Goal: Information Seeking & Learning: Understand process/instructions

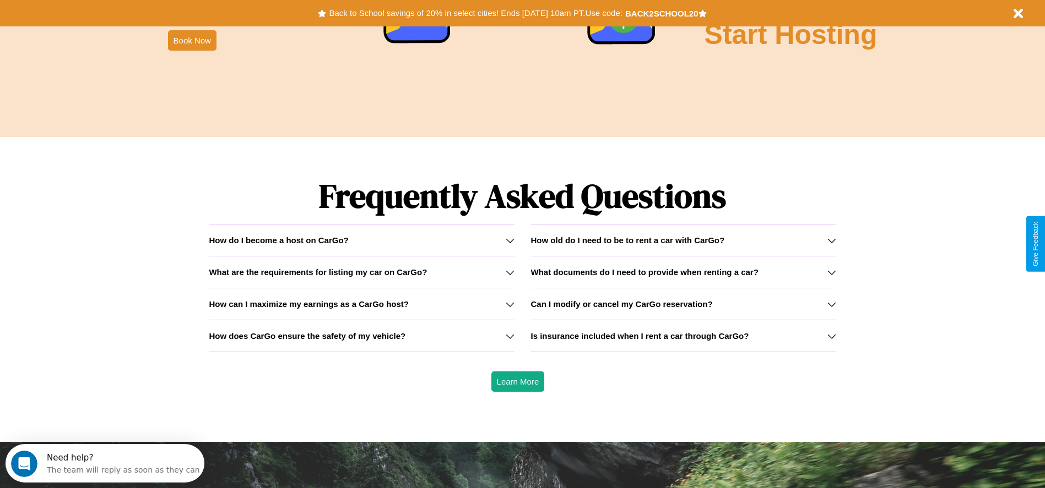
scroll to position [1580, 0]
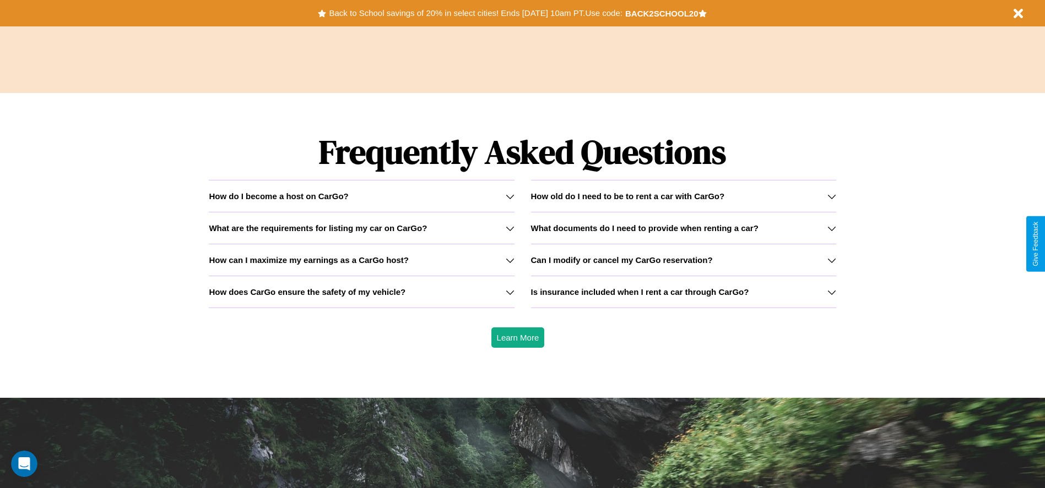
click at [683, 228] on h3 "What documents do I need to provide when renting a car?" at bounding box center [644, 228] width 227 height 9
click at [509, 260] on icon at bounding box center [509, 260] width 9 height 9
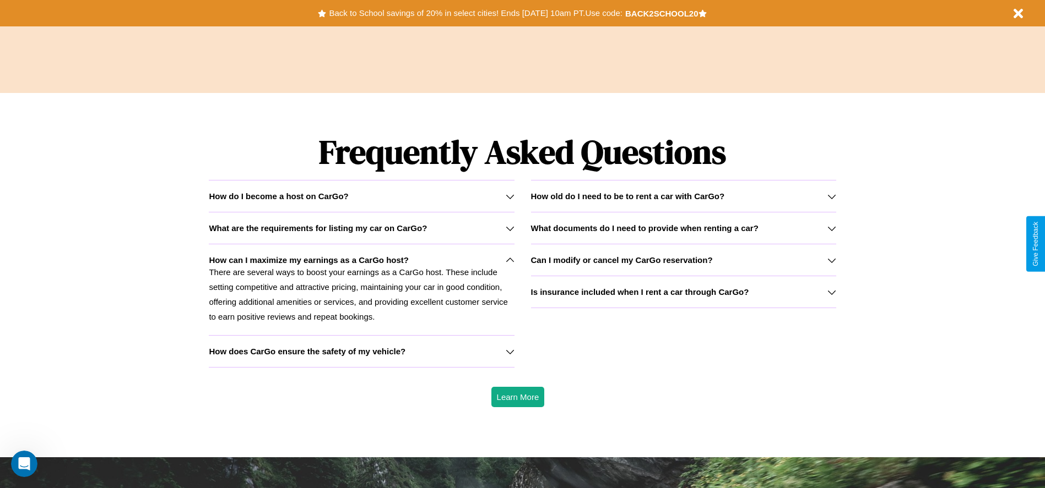
click at [683, 260] on h3 "Can I modify or cancel my CarGo reservation?" at bounding box center [622, 259] width 182 height 9
click at [683, 196] on h3 "How old do I need to be to rent a car with CarGo?" at bounding box center [628, 196] width 194 height 9
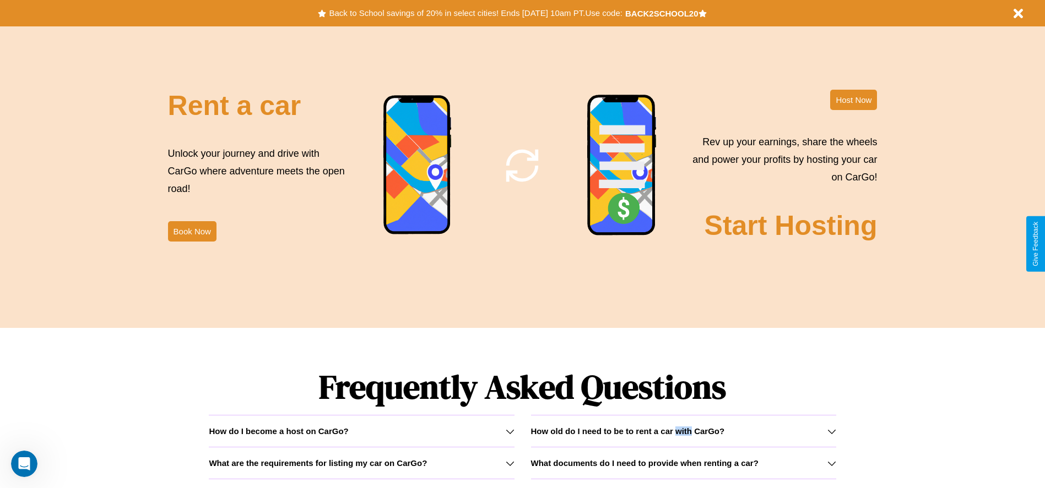
scroll to position [1319, 0]
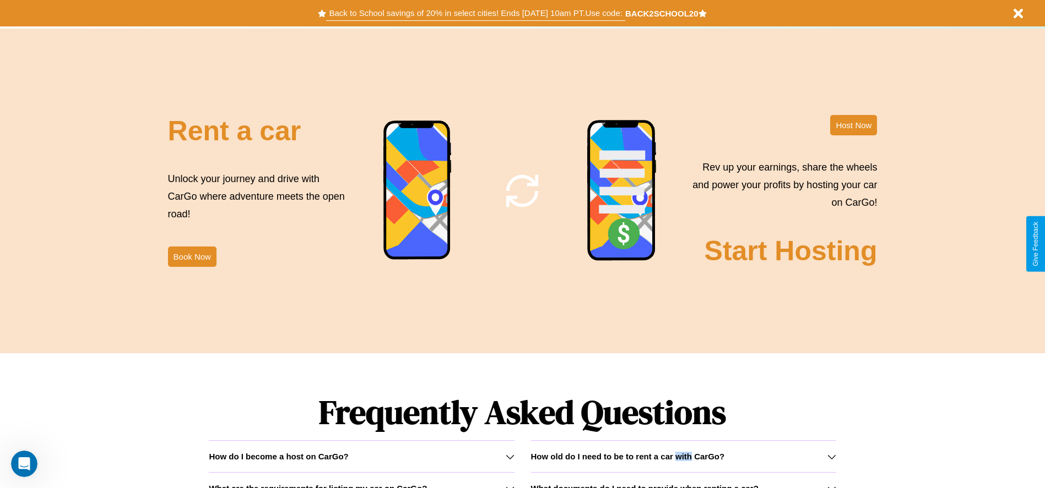
click at [475, 13] on button "Back to School savings of 20% in select cities! Ends [DATE] 10am PT. Use code:" at bounding box center [475, 13] width 298 height 15
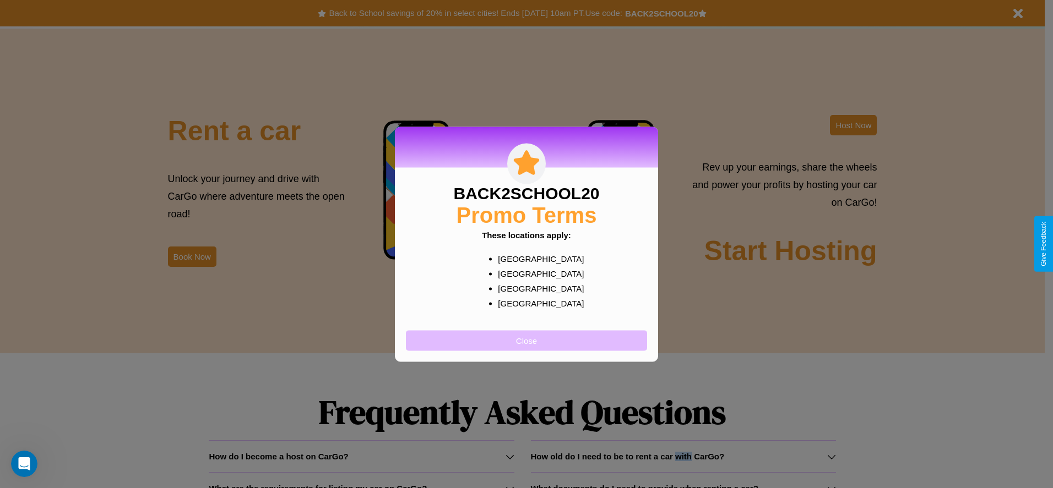
click at [526, 340] on button "Close" at bounding box center [526, 340] width 241 height 20
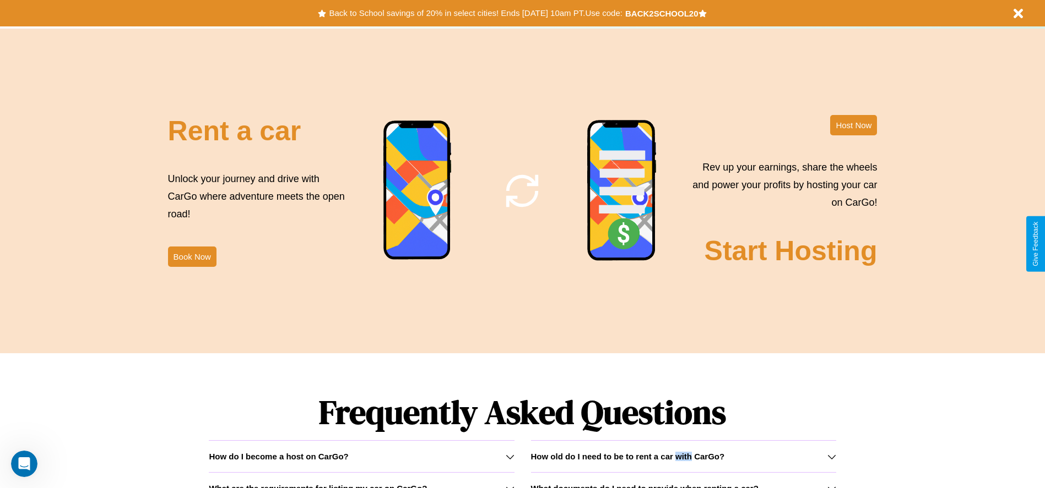
scroll to position [1332, 0]
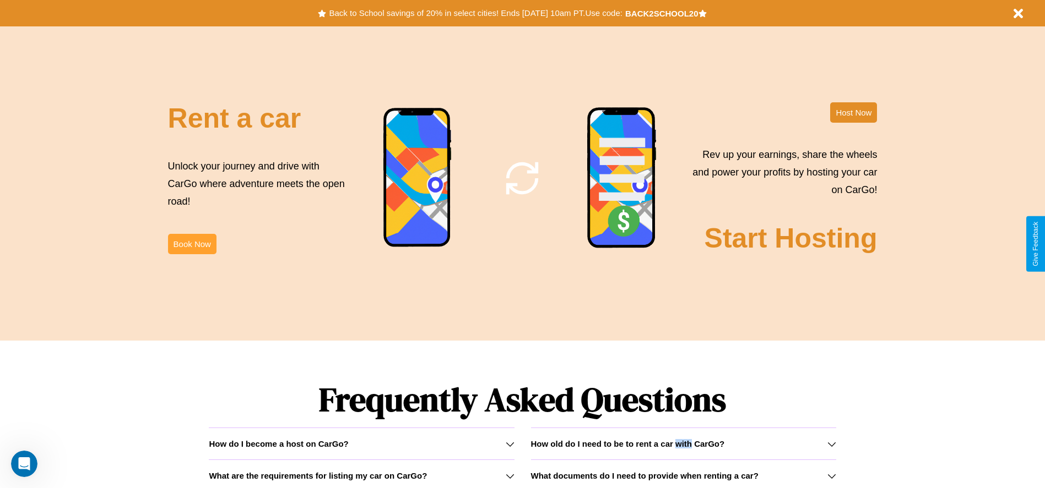
click at [192, 244] on button "Book Now" at bounding box center [192, 244] width 48 height 20
